Goal: Navigation & Orientation: Find specific page/section

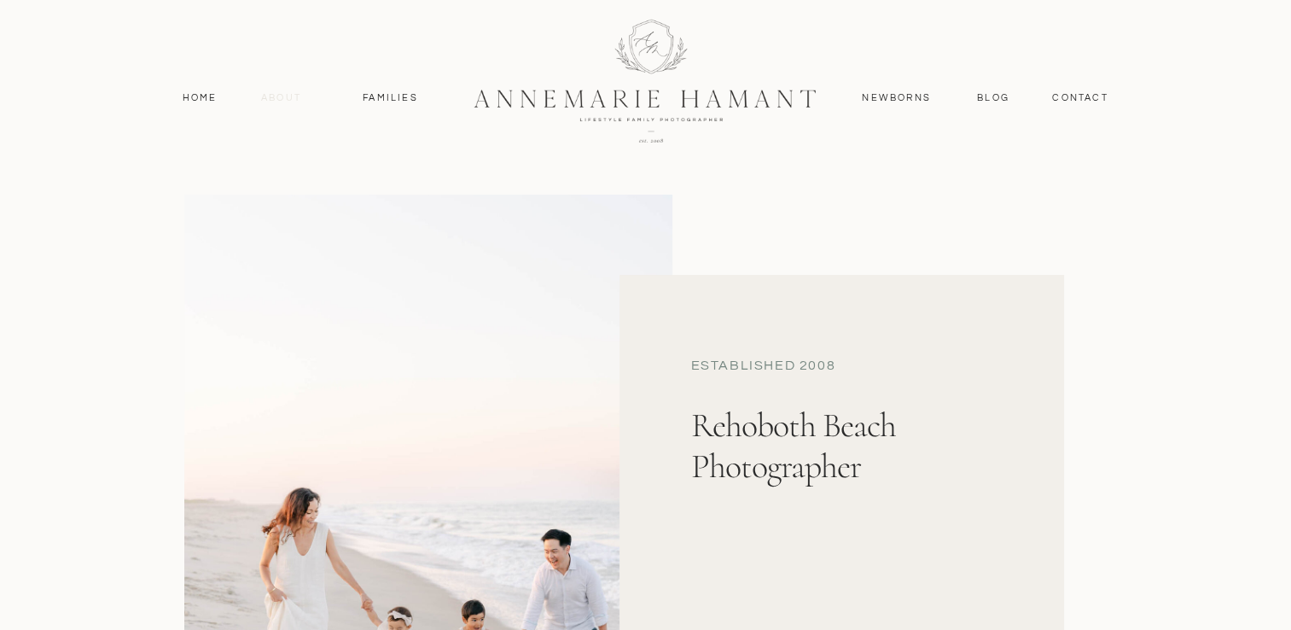
click at [284, 98] on nav "About" at bounding box center [281, 97] width 49 height 15
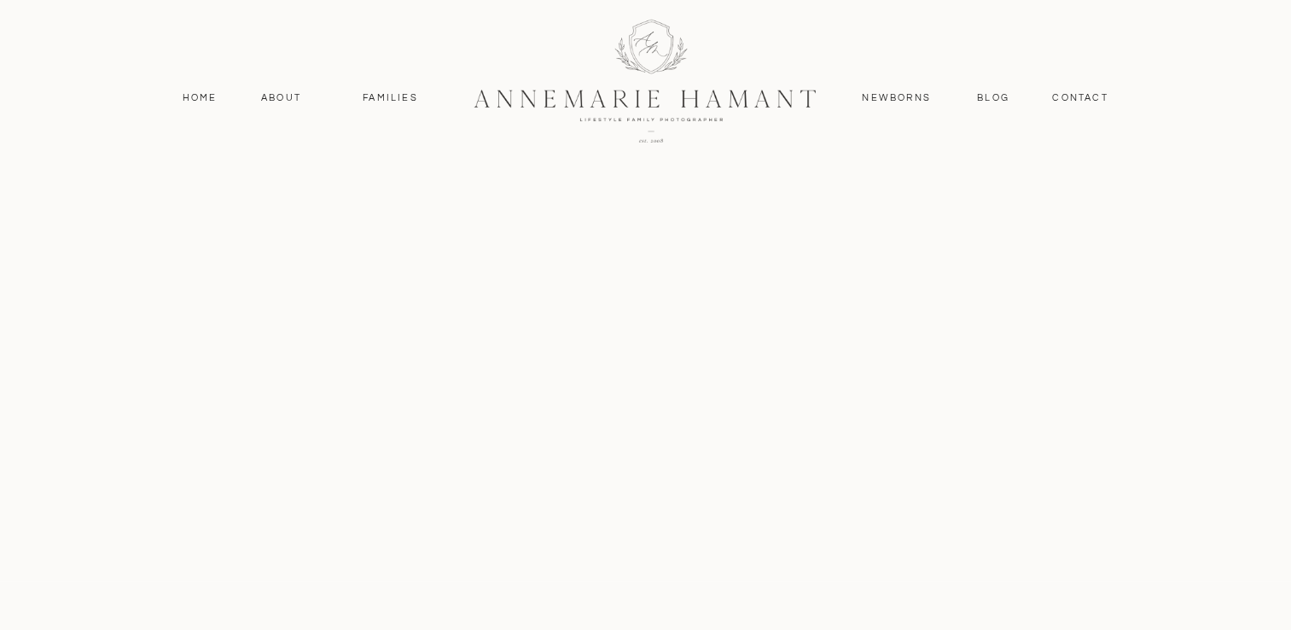
scroll to position [4095, 0]
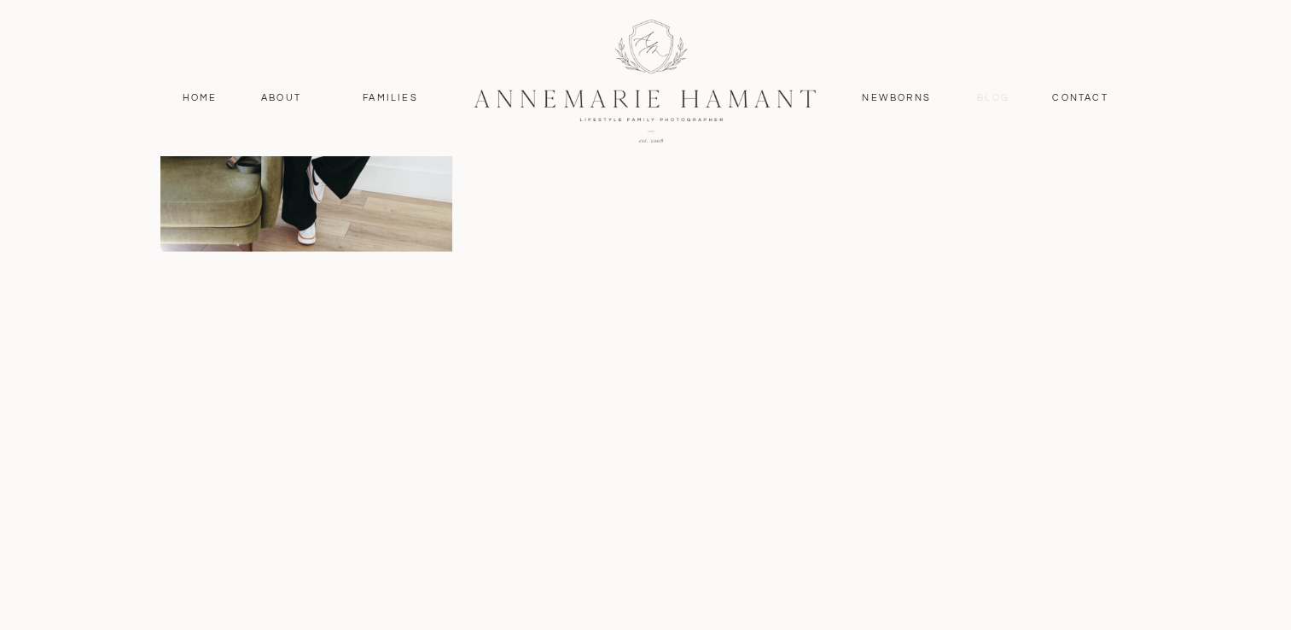
click at [986, 93] on nav "Blog" at bounding box center [994, 97] width 40 height 15
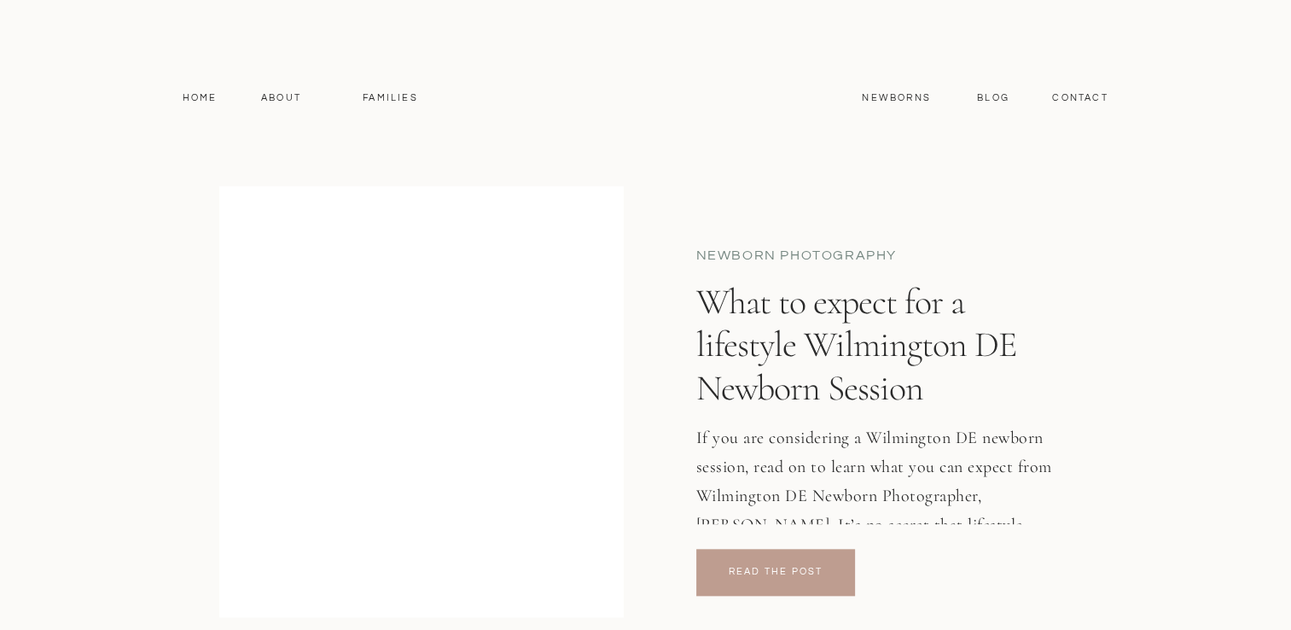
scroll to position [1706, 0]
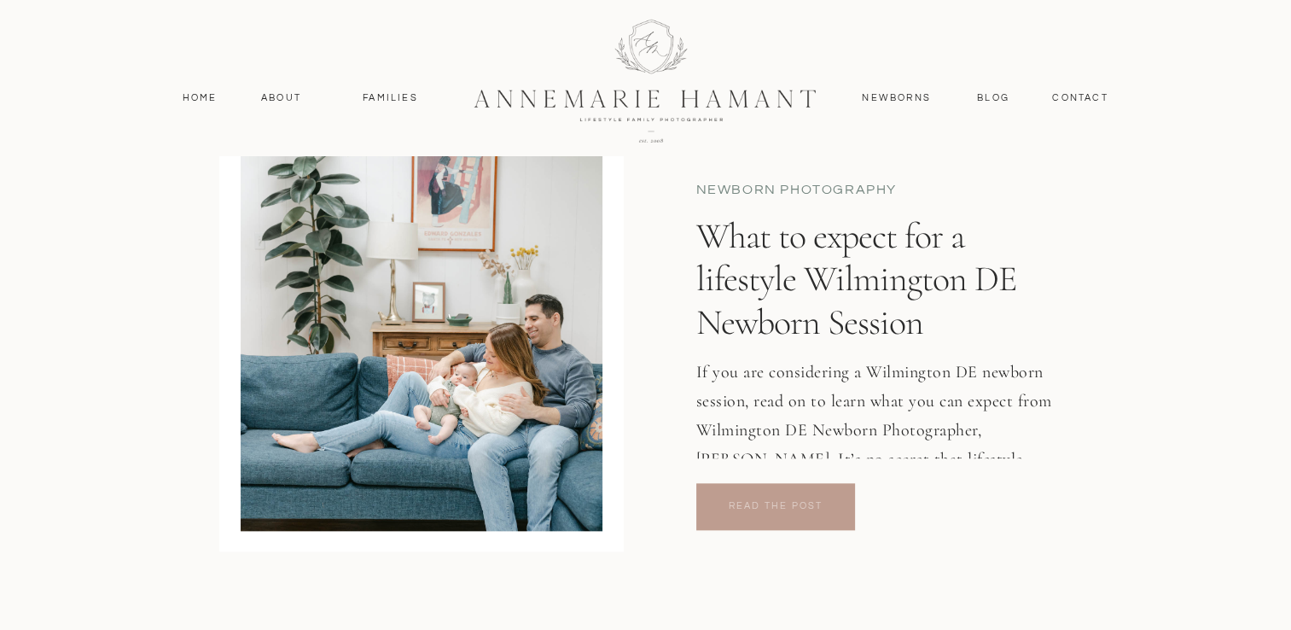
click at [776, 499] on p "read the post" at bounding box center [776, 504] width 108 height 13
